Goal: Check status: Check status

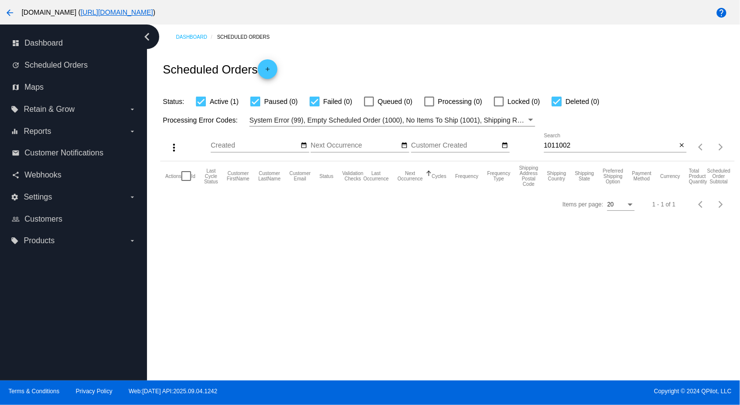
click at [610, 144] on input "1011002" at bounding box center [610, 146] width 133 height 8
paste input "[EMAIL_ADDRESS][DOMAIN_NAME]"
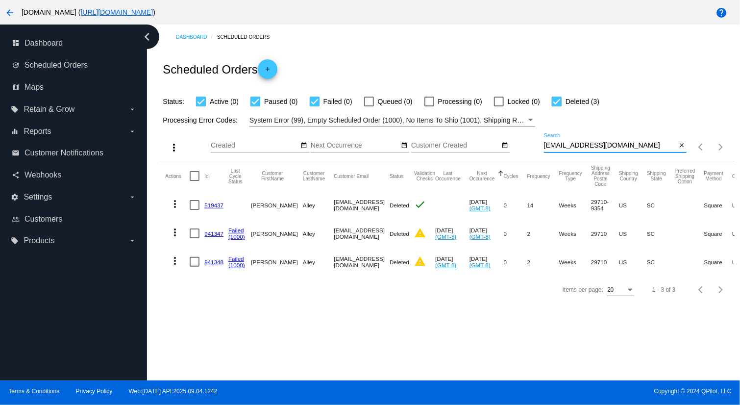
type input "[EMAIL_ADDRESS][DOMAIN_NAME]"
click at [209, 233] on link "941347" at bounding box center [213, 233] width 19 height 6
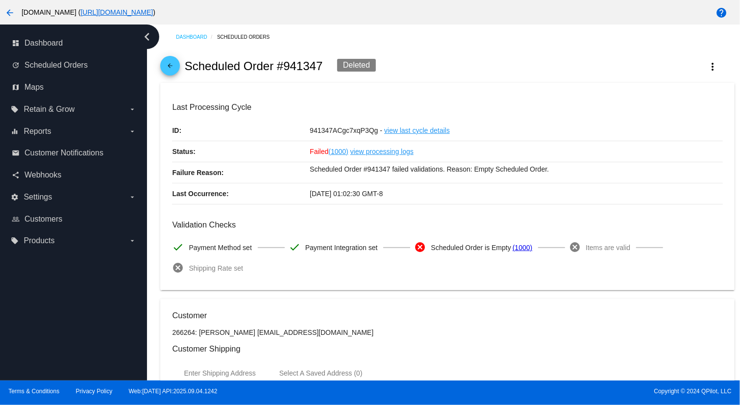
click at [367, 167] on p "Scheduled Order #941347 failed validations. Reason: Empty Scheduled Order." at bounding box center [516, 169] width 413 height 14
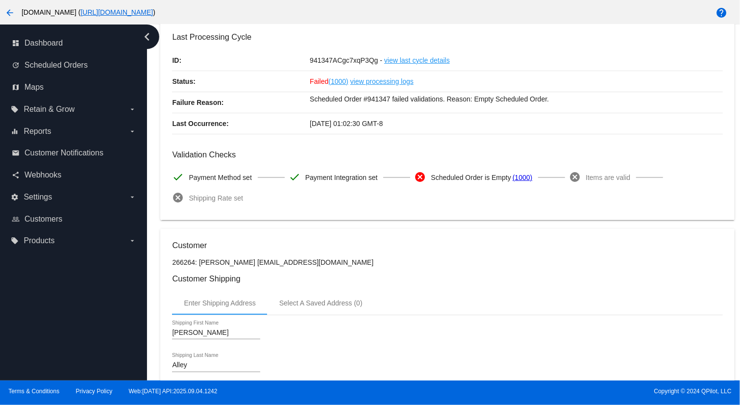
scroll to position [147, 0]
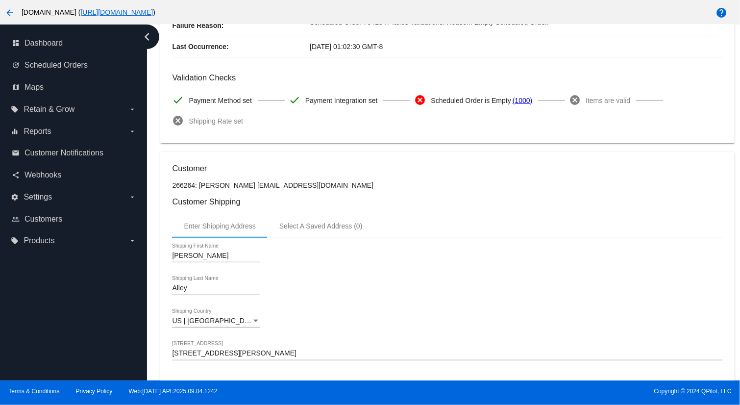
drag, startPoint x: 235, startPoint y: 186, endPoint x: 327, endPoint y: 183, distance: 92.1
click at [327, 183] on p "266264: [PERSON_NAME] [EMAIL_ADDRESS][DOMAIN_NAME]" at bounding box center [447, 185] width 550 height 8
copy p "[EMAIL_ADDRESS][DOMAIN_NAME]"
click at [8, 12] on mat-icon "arrow_back" at bounding box center [10, 13] width 12 height 12
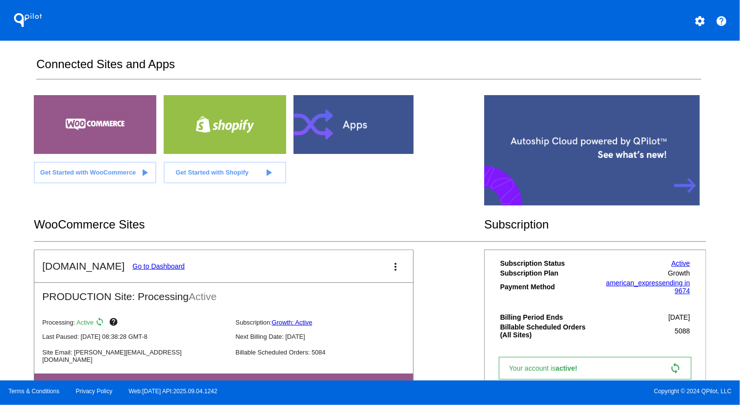
scroll to position [155, 0]
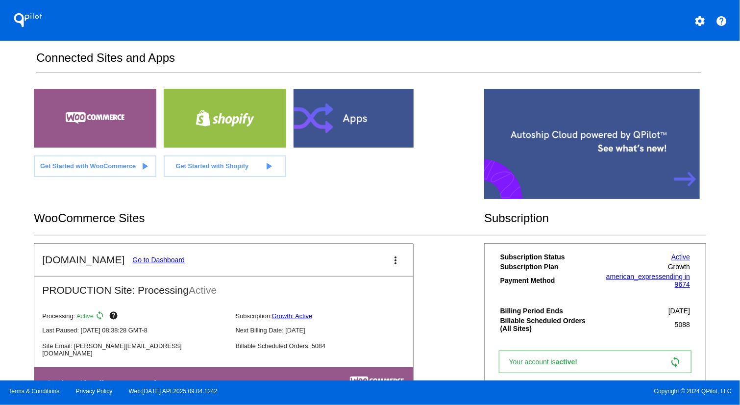
click at [141, 256] on link "Go to Dashboard" at bounding box center [158, 260] width 52 height 8
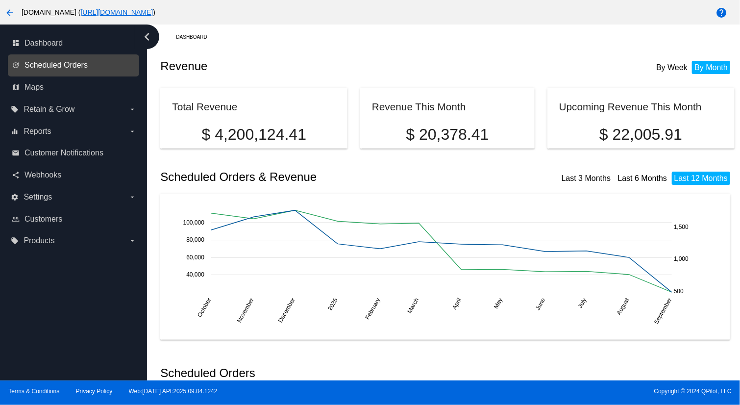
click at [31, 65] on span "Scheduled Orders" at bounding box center [55, 65] width 63 height 9
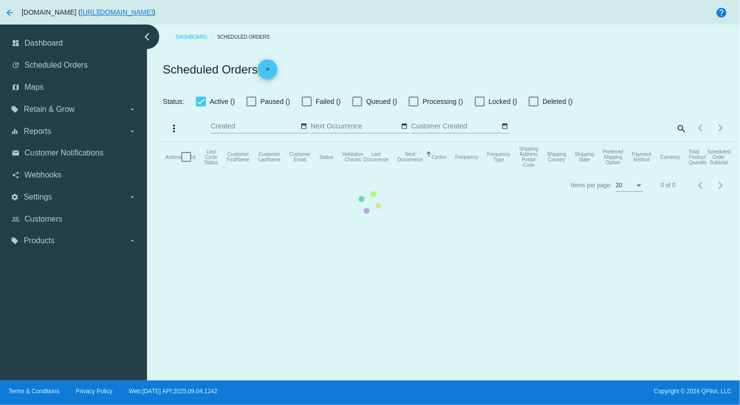
checkbox input "true"
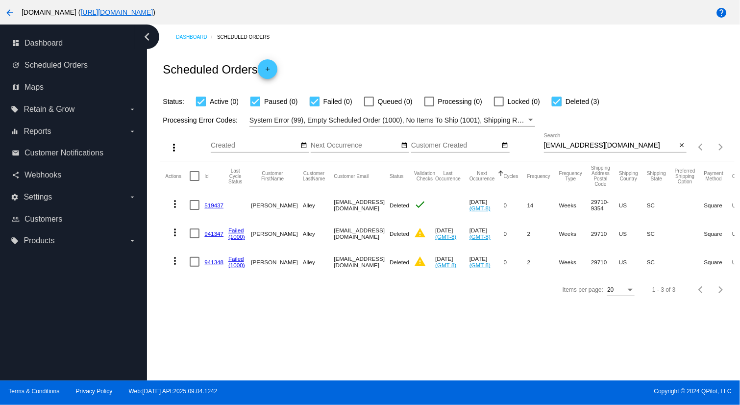
click at [208, 259] on link "941348" at bounding box center [213, 262] width 19 height 6
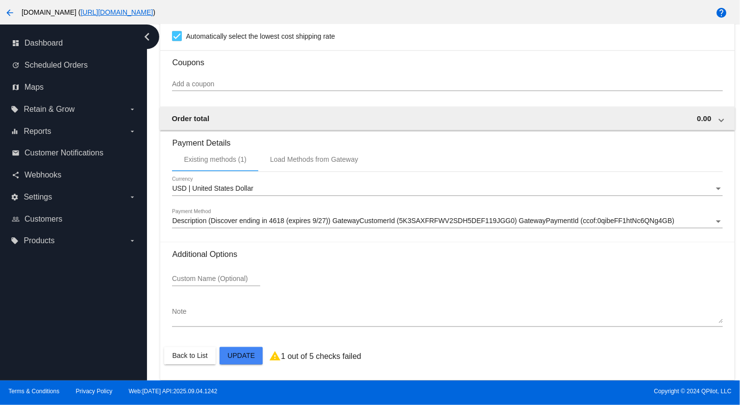
scroll to position [834, 0]
click at [59, 65] on span "Scheduled Orders" at bounding box center [55, 65] width 63 height 9
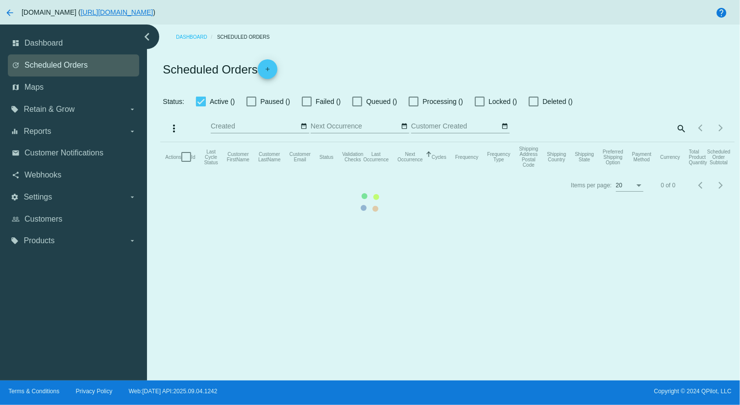
checkbox input "true"
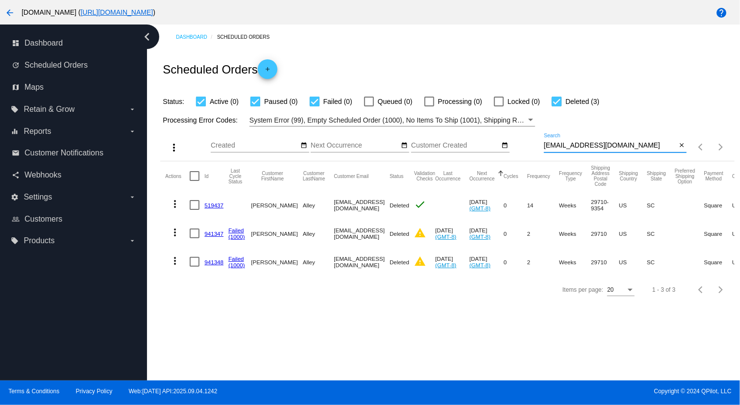
drag, startPoint x: 625, startPoint y: 142, endPoint x: 513, endPoint y: 143, distance: 112.7
click at [513, 143] on div "more_vert Sep Jan Feb Mar [DATE]" at bounding box center [447, 143] width 574 height 35
paste input "[EMAIL_ADDRESS]"
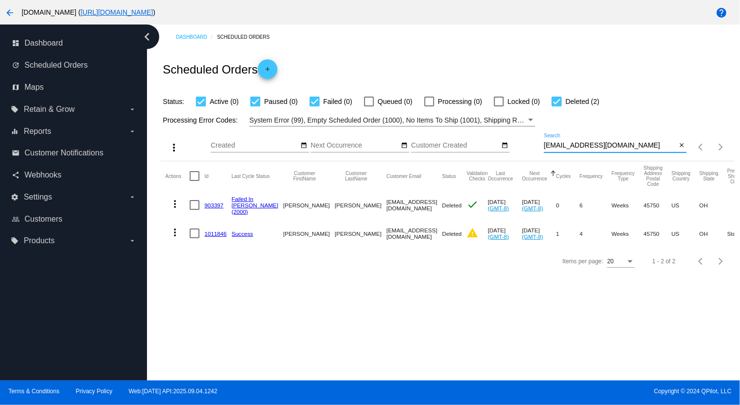
type input "[EMAIL_ADDRESS][DOMAIN_NAME]"
